Goal: Task Accomplishment & Management: Complete application form

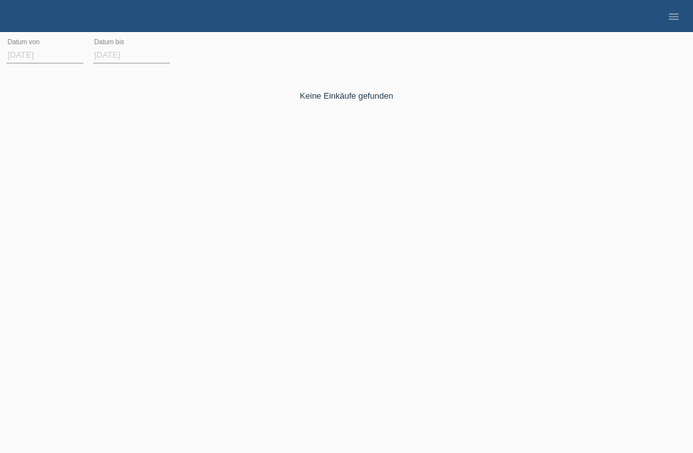
click at [675, 18] on icon "menu" at bounding box center [673, 16] width 13 height 13
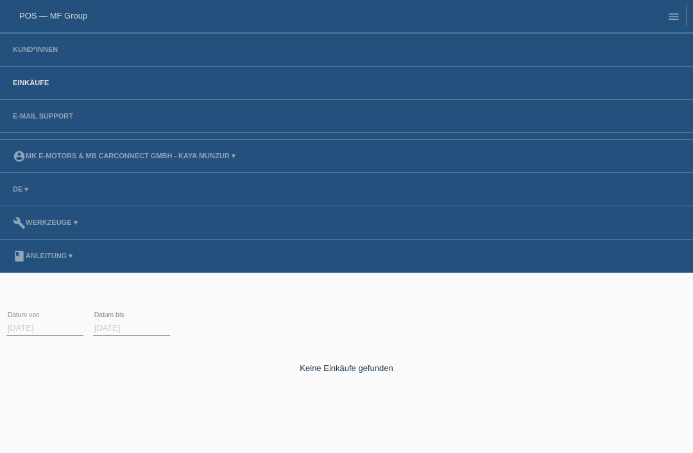
click at [38, 87] on link "Einkäufe" at bounding box center [30, 83] width 49 height 8
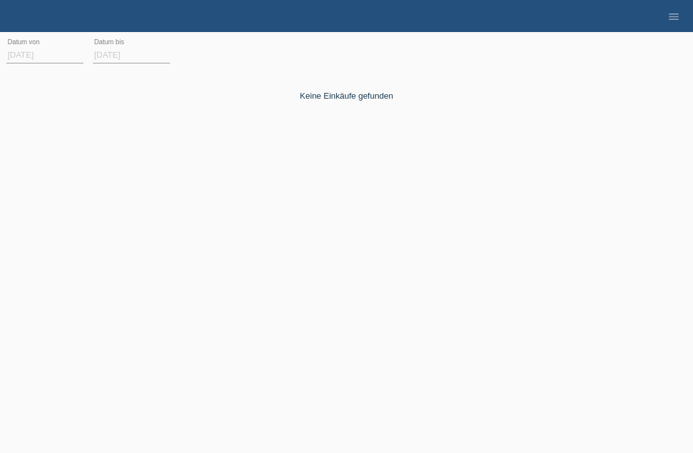
click at [681, 16] on link "menu" at bounding box center [674, 16] width 26 height 8
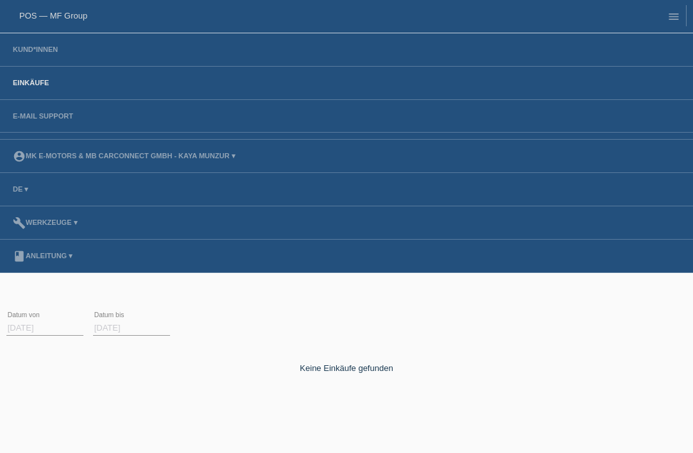
click at [60, 4] on nav "POS — MF Group Kund*innen Einkäufe E-Mail Support menu account_circle MK E-MOTO…" at bounding box center [346, 136] width 693 height 273
click at [81, 17] on link "POS — MF Group" at bounding box center [53, 16] width 68 height 10
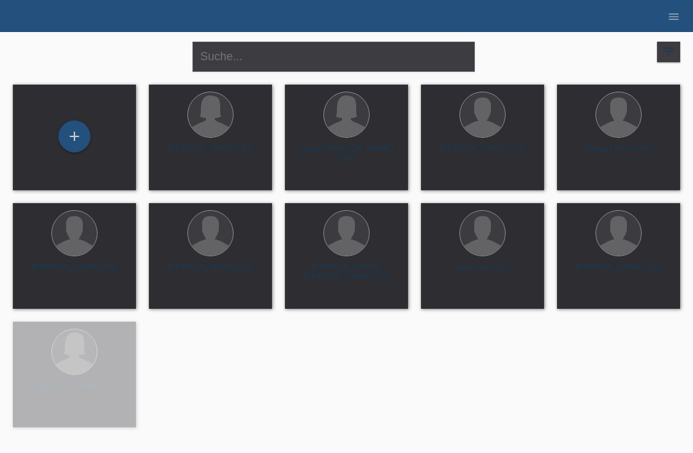
click at [89, 135] on div "+" at bounding box center [74, 137] width 31 height 22
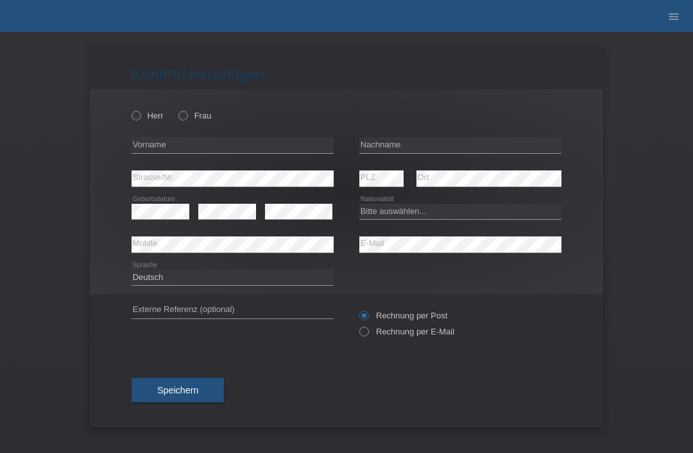
click at [173, 119] on div "Herr Frau" at bounding box center [232, 116] width 202 height 26
click at [197, 115] on label "Frau" at bounding box center [194, 116] width 33 height 10
click at [187, 115] on input "Frau" at bounding box center [182, 115] width 8 height 8
radio input "true"
click at [185, 153] on input "text" at bounding box center [232, 145] width 202 height 16
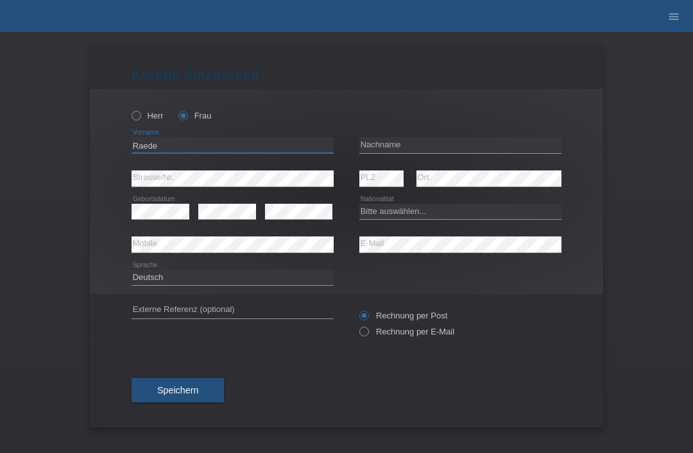
type input "Raede"
click at [384, 148] on input "text" at bounding box center [460, 145] width 202 height 16
type input "Kabbabe sobhie"
click at [401, 208] on select "Bitte auswählen... Schweiz Deutschland Liechtenstein Österreich ------------ Af…" at bounding box center [460, 211] width 202 height 15
select select "CH"
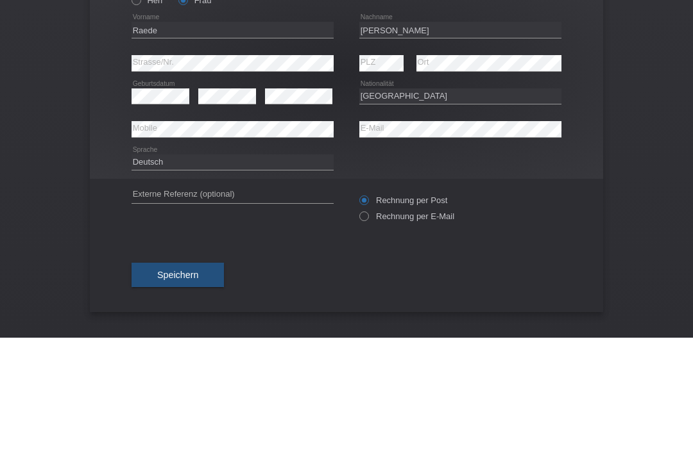
click at [425, 262] on div "Deutsch Français Italiano English error Sprache" at bounding box center [346, 278] width 430 height 33
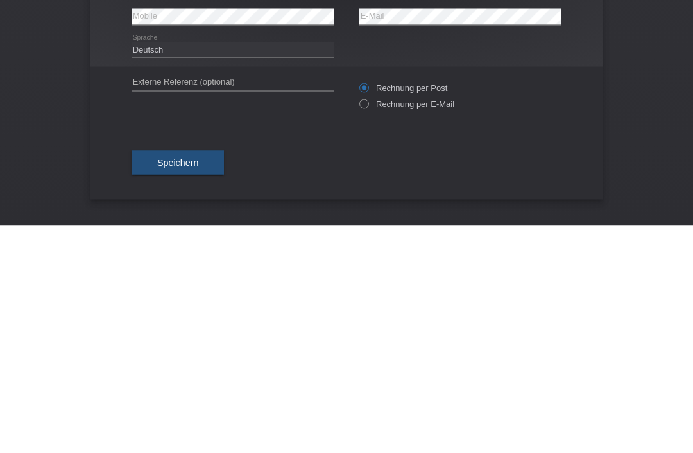
click at [210, 378] on button "Speichern" at bounding box center [177, 390] width 92 height 24
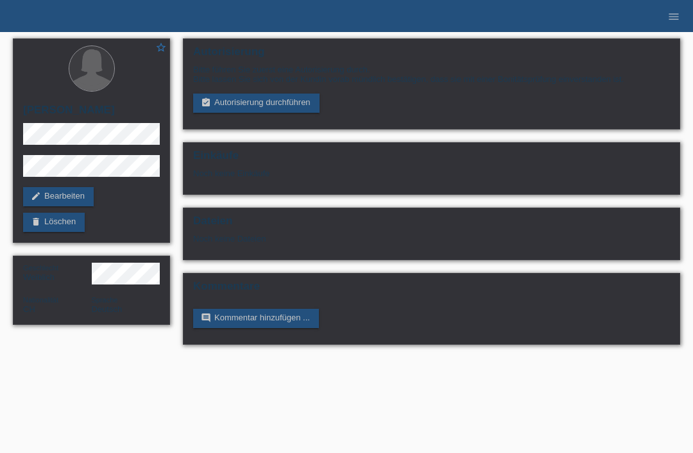
click at [296, 113] on link "assignment_turned_in Autorisierung durchführen" at bounding box center [256, 103] width 126 height 19
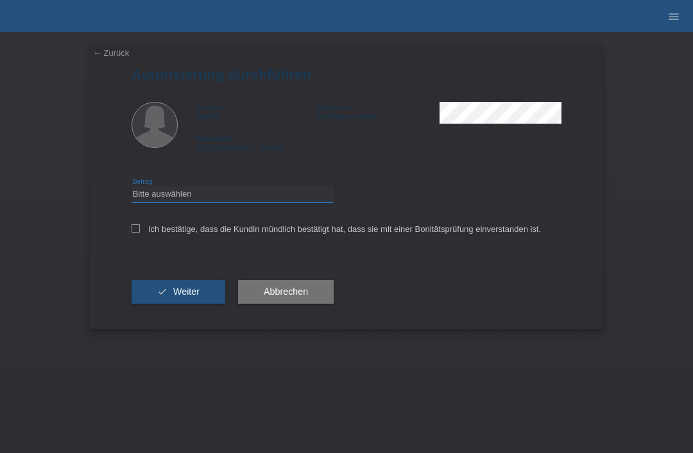
click at [246, 202] on select "Bitte auswählen CHF 1.00 - CHF 499.00 CHF 500.00 - CHF 1'999.00 CHF 2'000.00 - …" at bounding box center [232, 194] width 202 height 15
select select "3"
click at [148, 234] on label "Ich bestätige, dass die Kundin mündlich bestätigt hat, dass sie mit einer Bonit…" at bounding box center [335, 230] width 409 height 10
click at [140, 233] on input "Ich bestätige, dass die Kundin mündlich bestätigt hat, dass sie mit einer Bonit…" at bounding box center [135, 229] width 8 height 8
checkbox input "true"
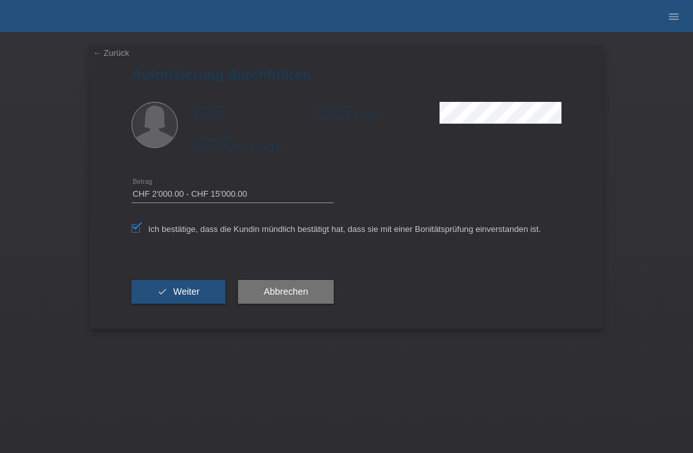
click at [182, 296] on span "Weiter" at bounding box center [186, 292] width 26 height 10
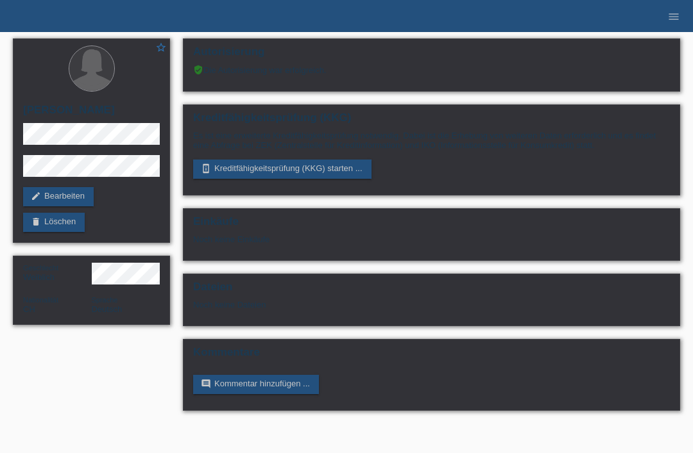
click at [287, 179] on link "perm_device_information Kreditfähigkeitsprüfung (KKG) starten ..." at bounding box center [282, 169] width 178 height 19
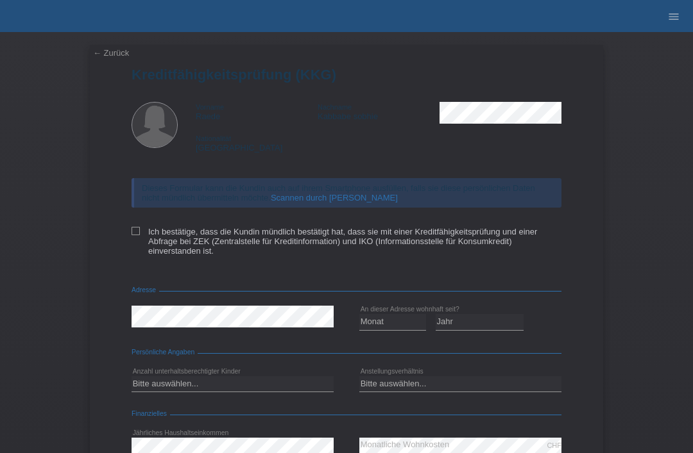
click at [140, 237] on label "Ich bestätige, dass die Kundin mündlich bestätigt hat, dass sie mit einer Kredi…" at bounding box center [346, 241] width 430 height 29
click at [140, 235] on input "Ich bestätige, dass die Kundin mündlich bestätigt hat, dass sie mit einer Kredi…" at bounding box center [135, 231] width 8 height 8
checkbox input "true"
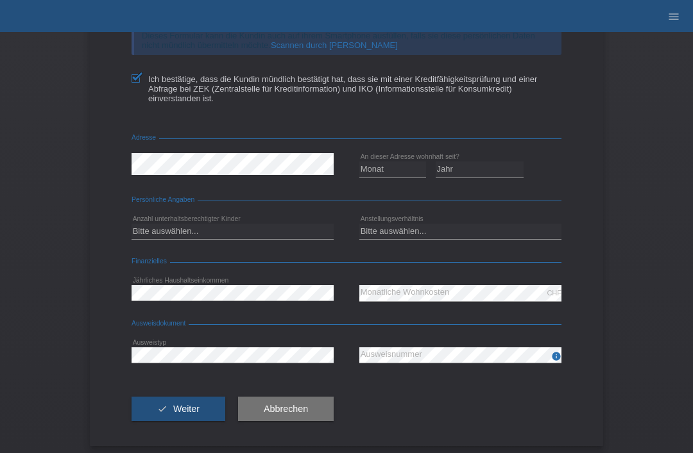
scroll to position [162, 0]
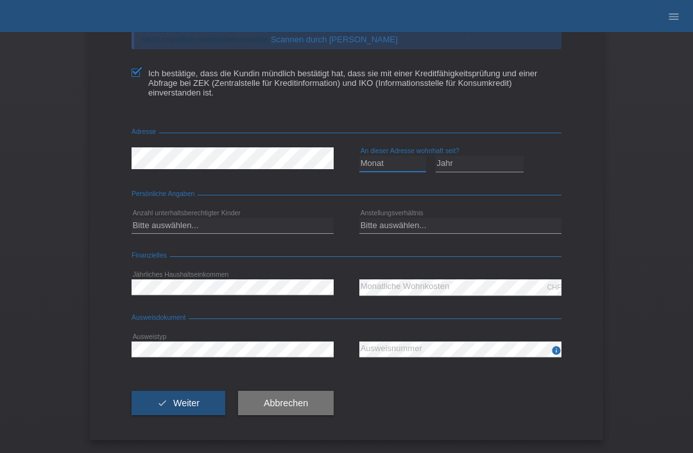
click at [370, 171] on select "Monat 01 02 03 04 05 06 07 08 09 10" at bounding box center [392, 163] width 67 height 15
select select "03"
click at [453, 171] on select "Jahr 2025 2024 2023 2022 2021 2020 2019 2018 2017 2016 2015 2014 2013 2012 2011…" at bounding box center [480, 163] width 89 height 15
select select "2018"
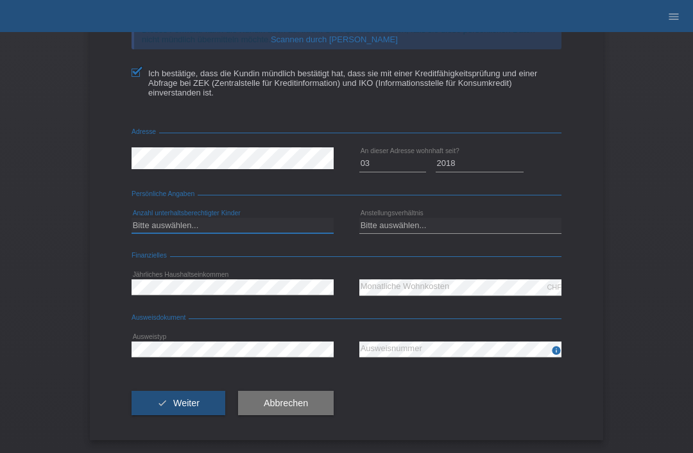
click at [276, 226] on select "Bitte auswählen... 0 1 2 3 4 5 6 7 8 9" at bounding box center [232, 225] width 202 height 15
select select "0"
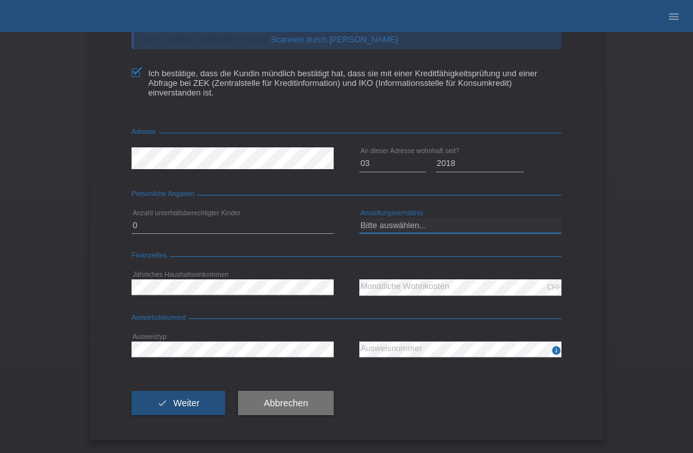
click at [419, 229] on select "Bitte auswählen... Unbefristet Befristet Lehrling/Student Pensioniert Nicht arb…" at bounding box center [460, 225] width 202 height 15
select select "UNLIMITED"
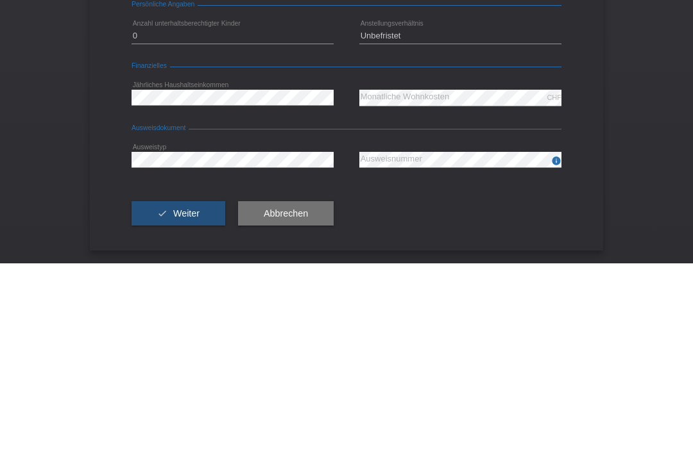
click at [318, 334] on div "error Ausweistyp" at bounding box center [232, 350] width 202 height 33
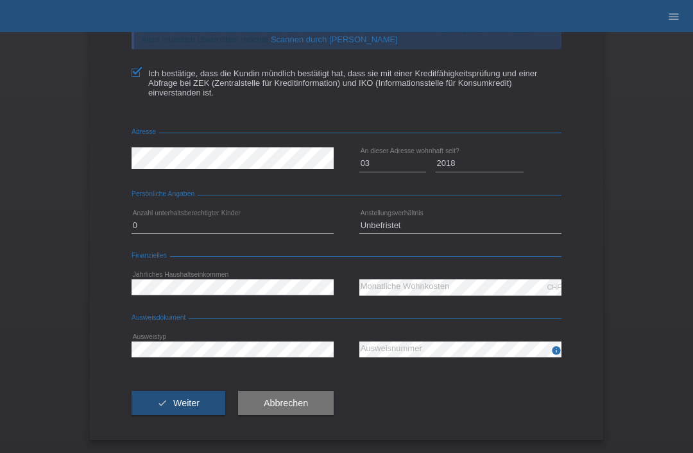
click at [403, 334] on div "info error Ausweisnummer" at bounding box center [460, 350] width 202 height 33
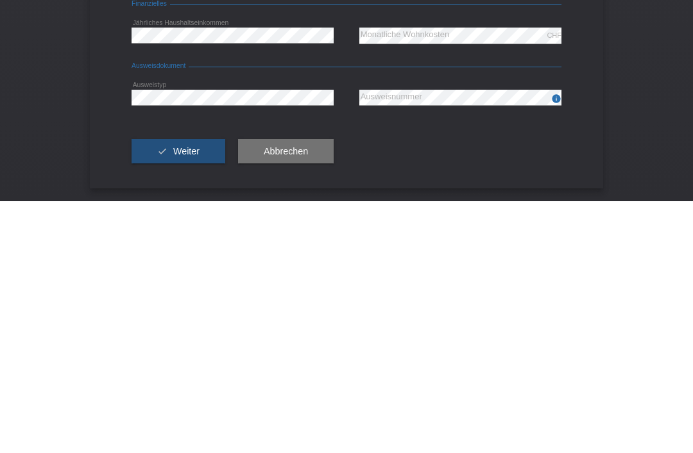
click at [207, 391] on button "check Weiter" at bounding box center [178, 403] width 94 height 24
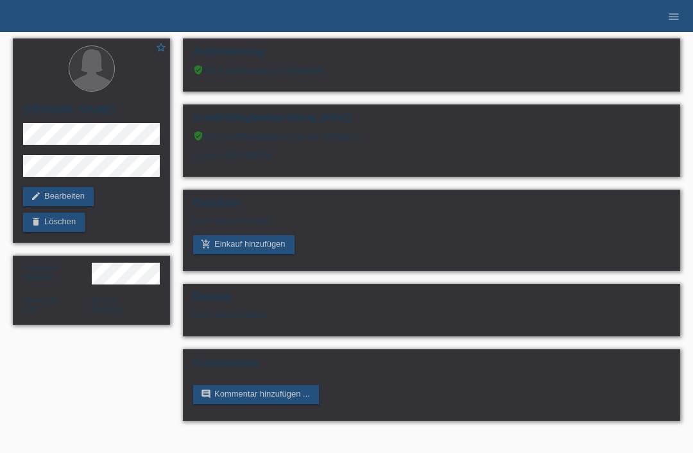
click at [269, 253] on link "add_shopping_cart Einkauf hinzufügen" at bounding box center [243, 244] width 101 height 19
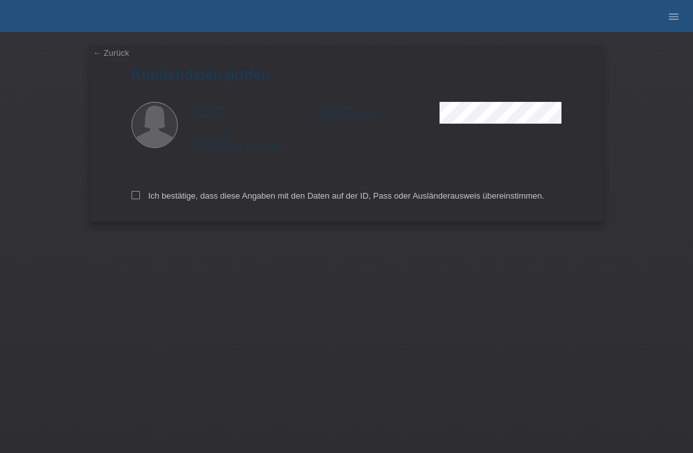
click at [141, 192] on div "Ich bestätige, dass diese Angaben mit den Daten auf der ID, Pass oder Ausländer…" at bounding box center [346, 193] width 430 height 56
click at [145, 197] on label "Ich bestätige, dass diese Angaben mit den Daten auf der ID, Pass oder Ausländer…" at bounding box center [337, 196] width 412 height 10
click at [140, 197] on input "Ich bestätige, dass diese Angaben mit den Daten auf der ID, Pass oder Ausländer…" at bounding box center [135, 195] width 8 height 8
checkbox input "true"
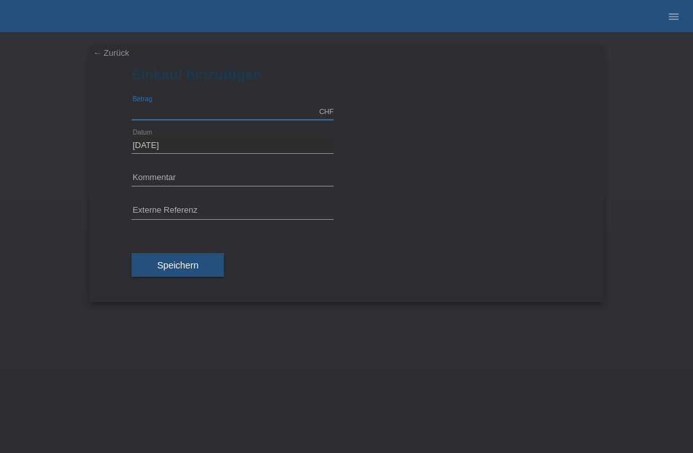
click at [260, 106] on input "text" at bounding box center [232, 112] width 202 height 16
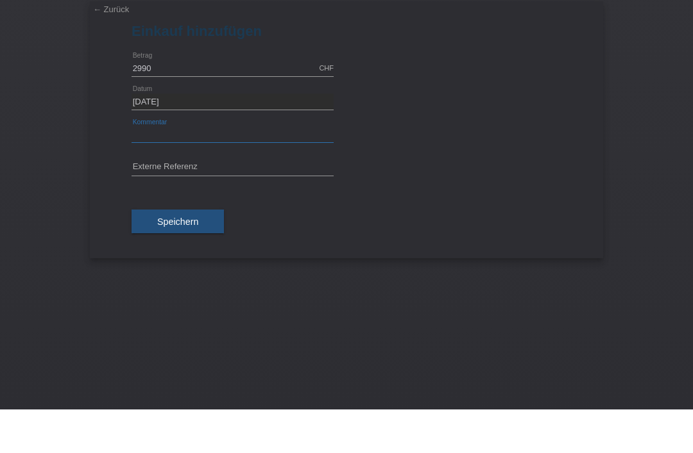
click at [268, 171] on input "text" at bounding box center [232, 179] width 202 height 16
type input "2990.00"
type input "Mk city go"
click at [509, 162] on div "Mk city go error Kommentar" at bounding box center [346, 178] width 430 height 33
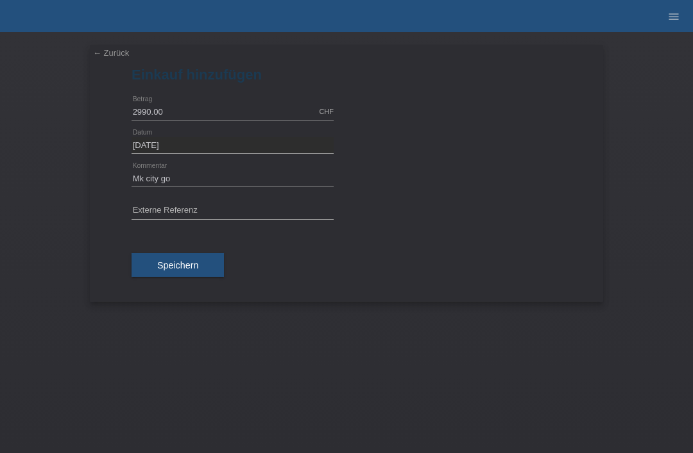
click at [185, 262] on span "Speichern" at bounding box center [177, 265] width 41 height 10
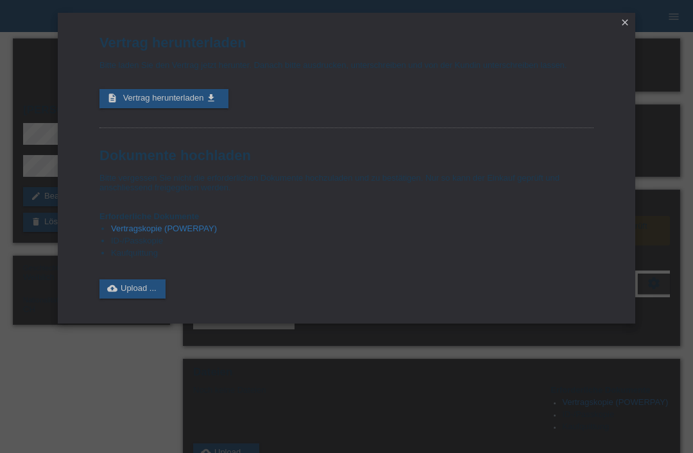
click at [214, 97] on link "description Vertrag herunterladen get_app" at bounding box center [163, 98] width 129 height 19
